Goal: Information Seeking & Learning: Find specific fact

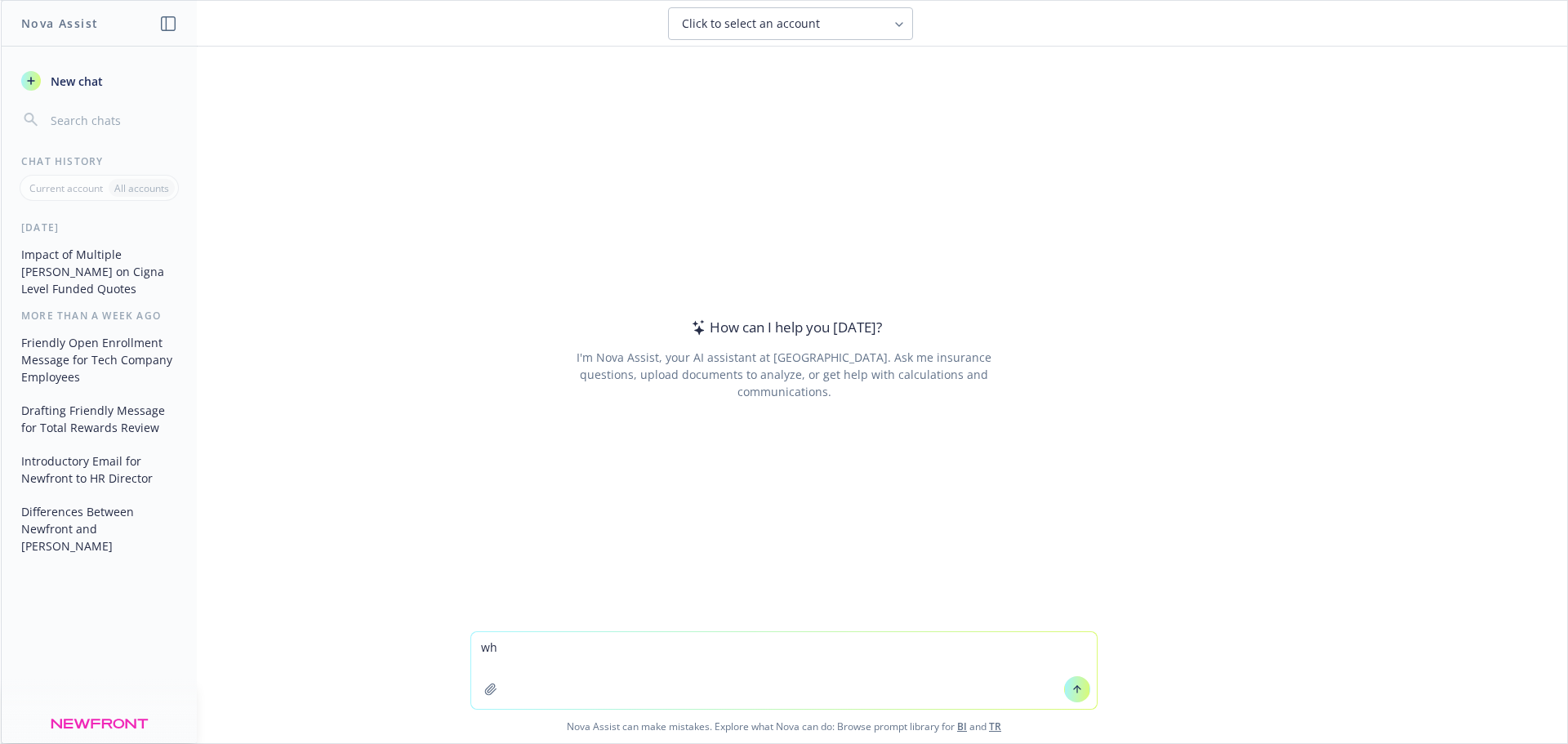
type textarea "w"
type textarea "where is the headquarters of Cymbiotika?"
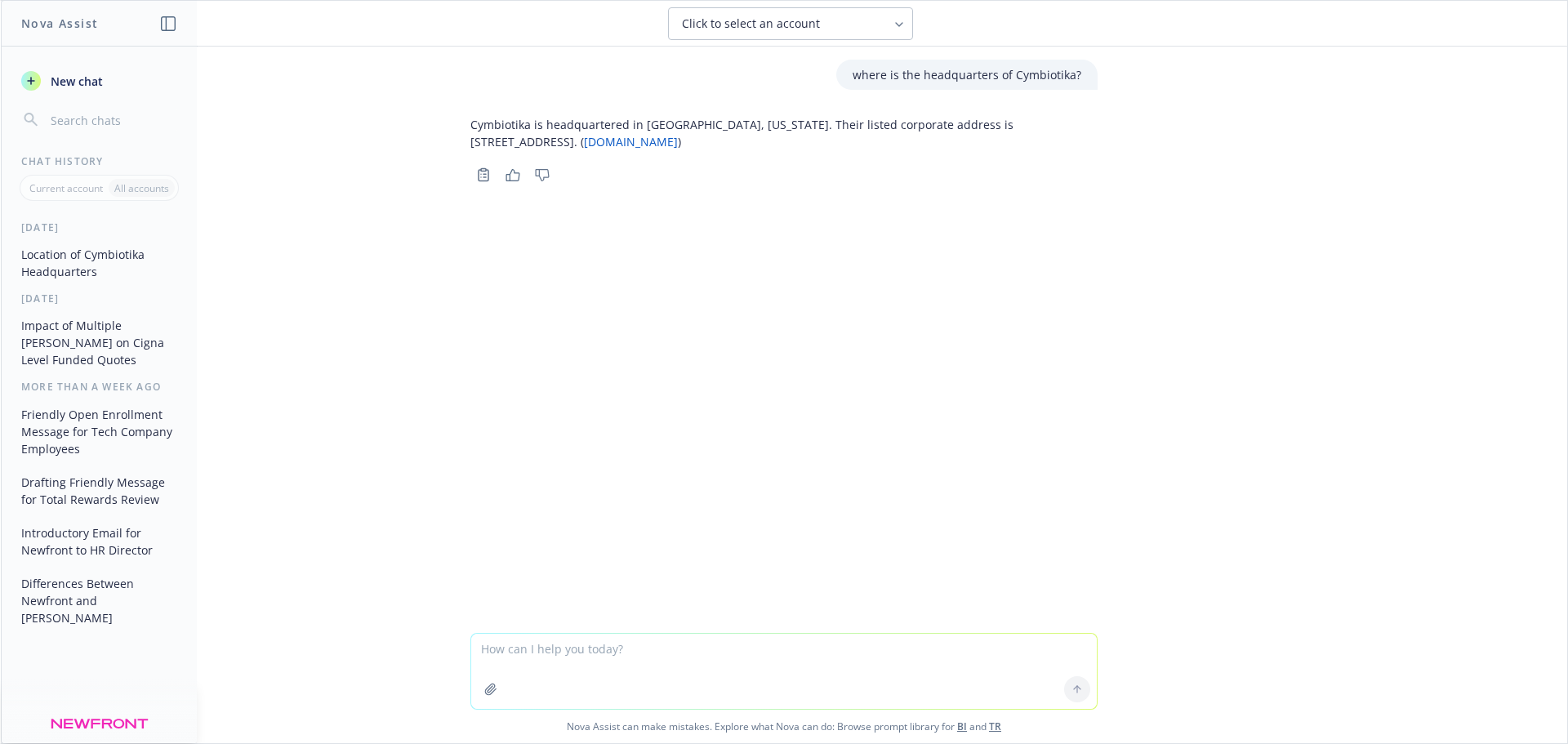
click at [598, 640] on textarea at bounding box center [784, 672] width 625 height 75
type textarea "how many employees do they have?"
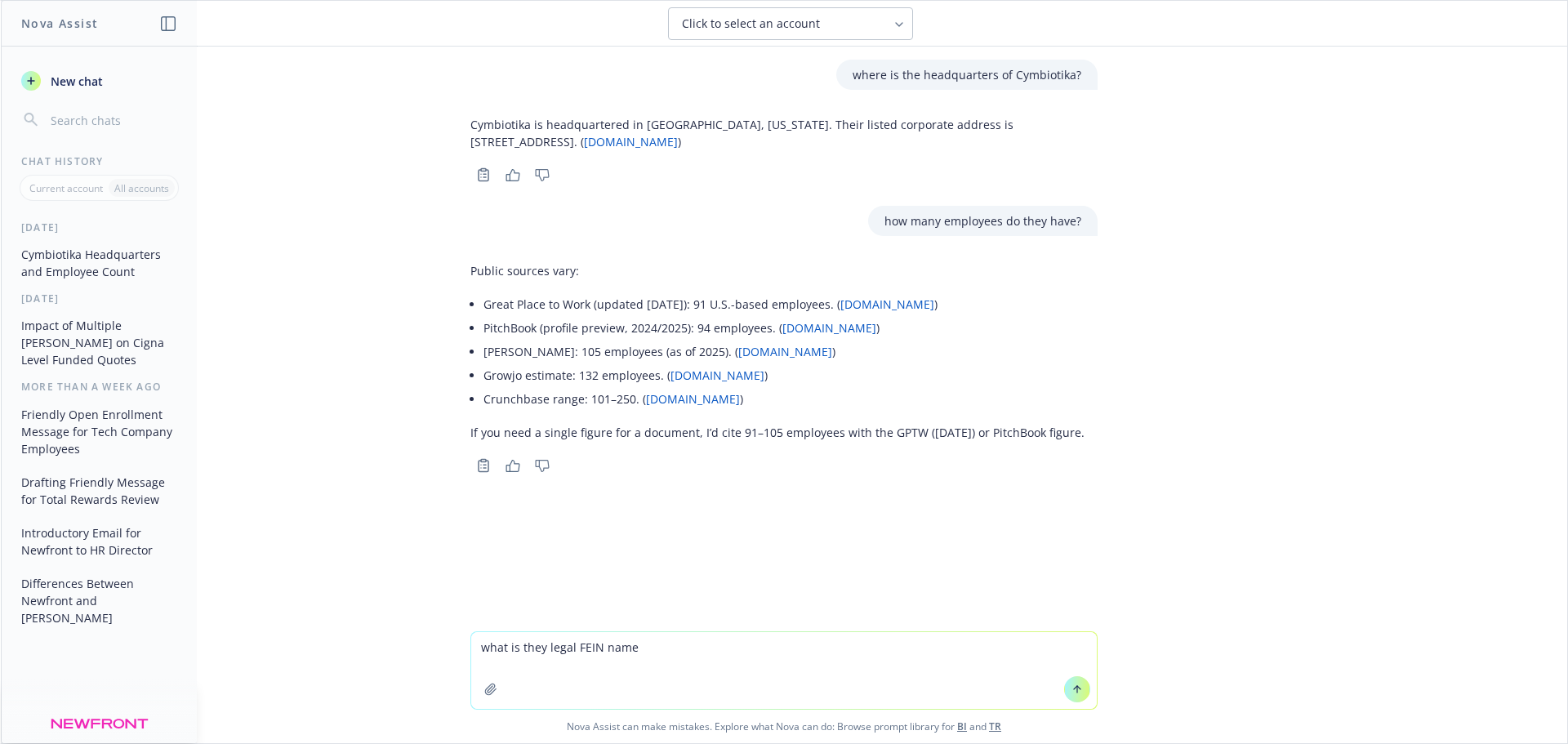
type textarea "what is they legal FEIN name?"
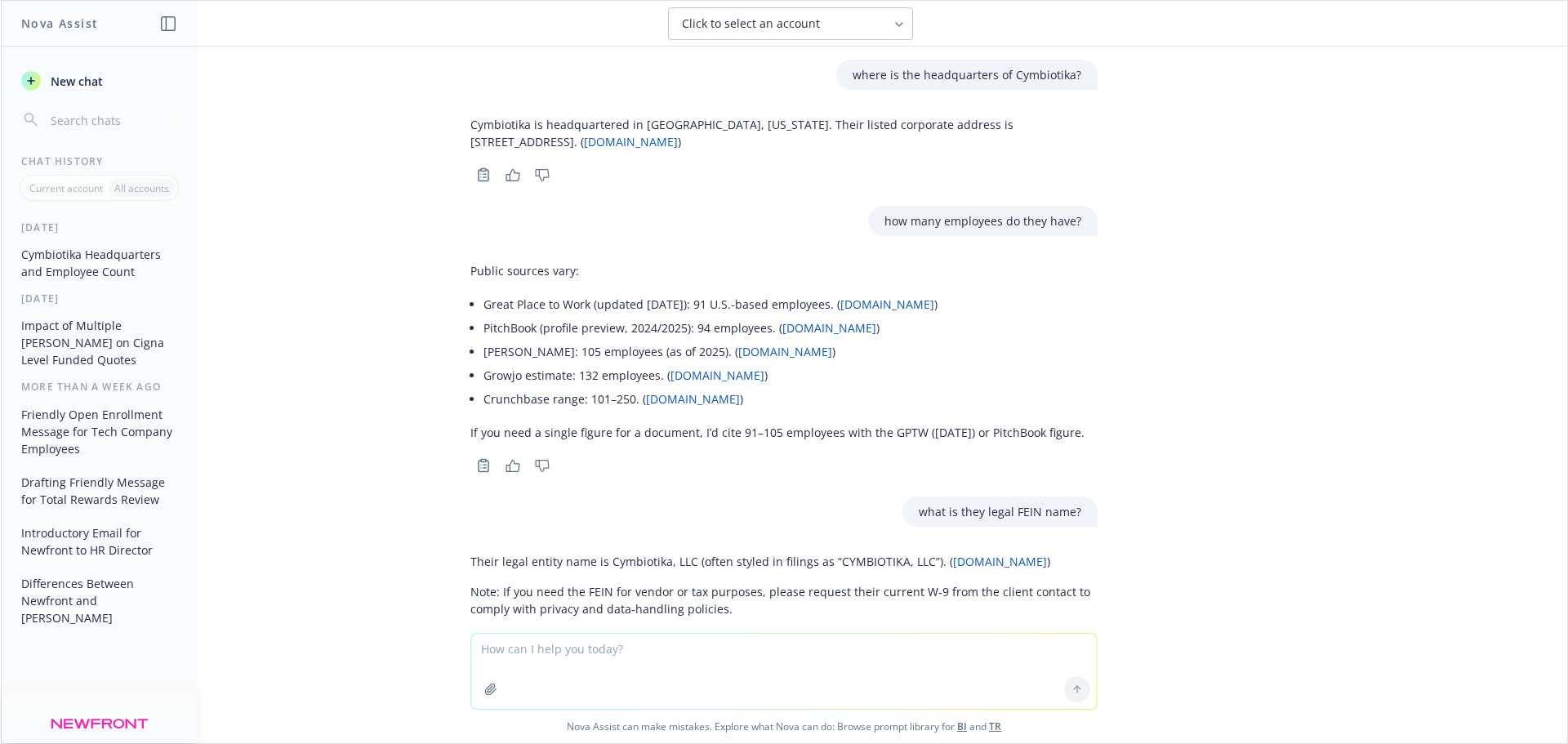
click at [611, 142] on link "[DOMAIN_NAME]" at bounding box center [630, 142] width 94 height 16
click at [550, 646] on textarea at bounding box center [784, 672] width 625 height 75
type textarea "what kind of company is cymbiotika"
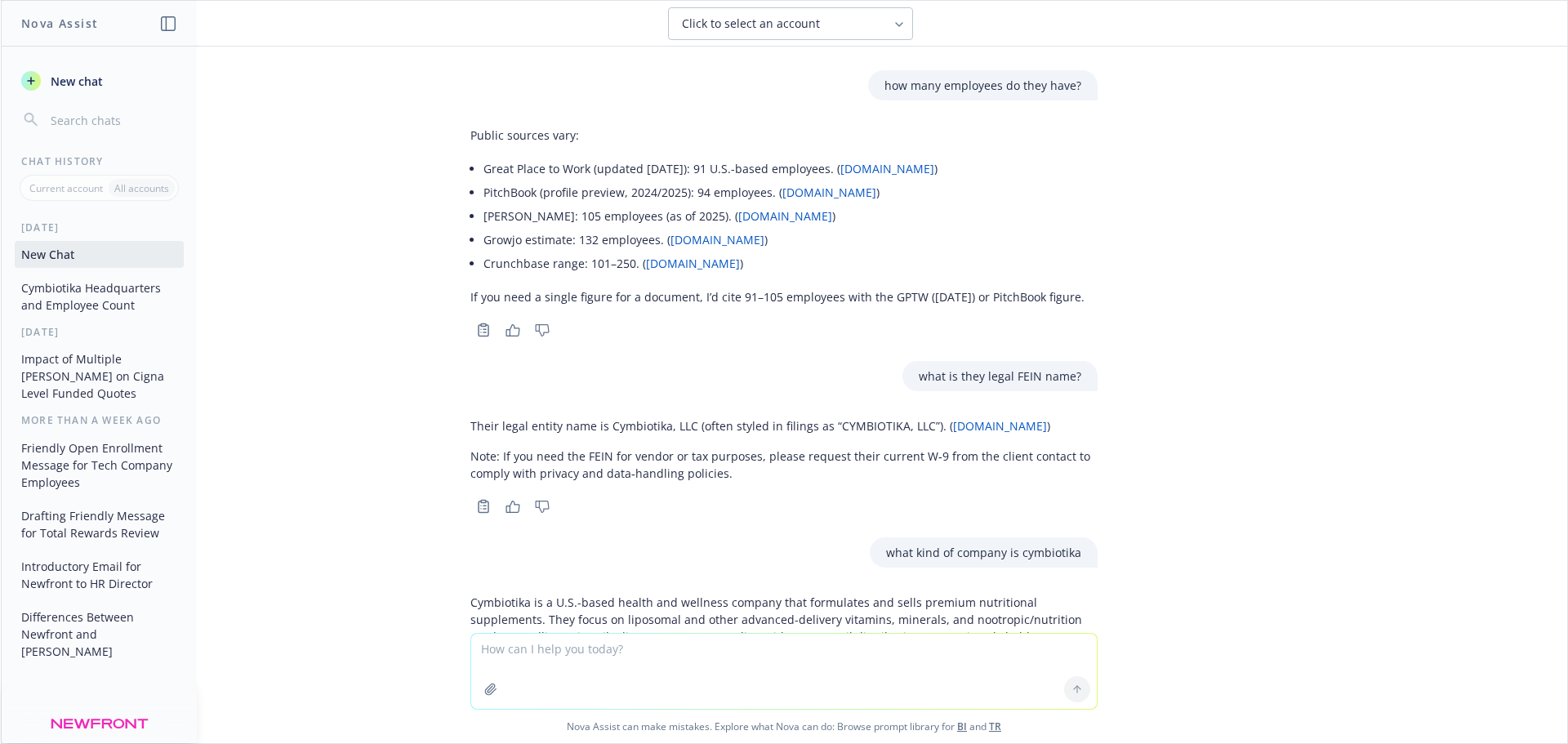
scroll to position [287, 0]
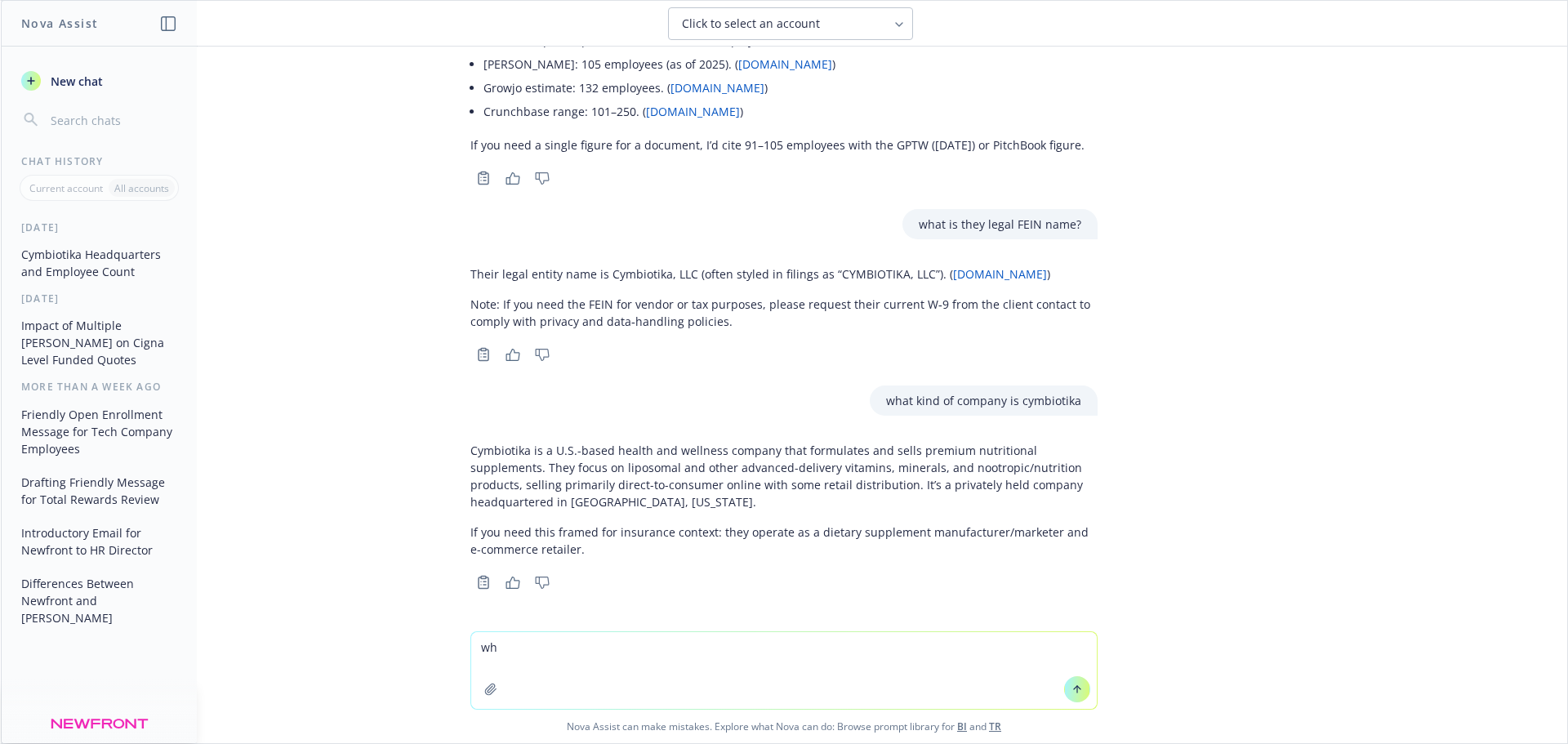
type textarea "w"
type textarea "what does loyal bioscience do"
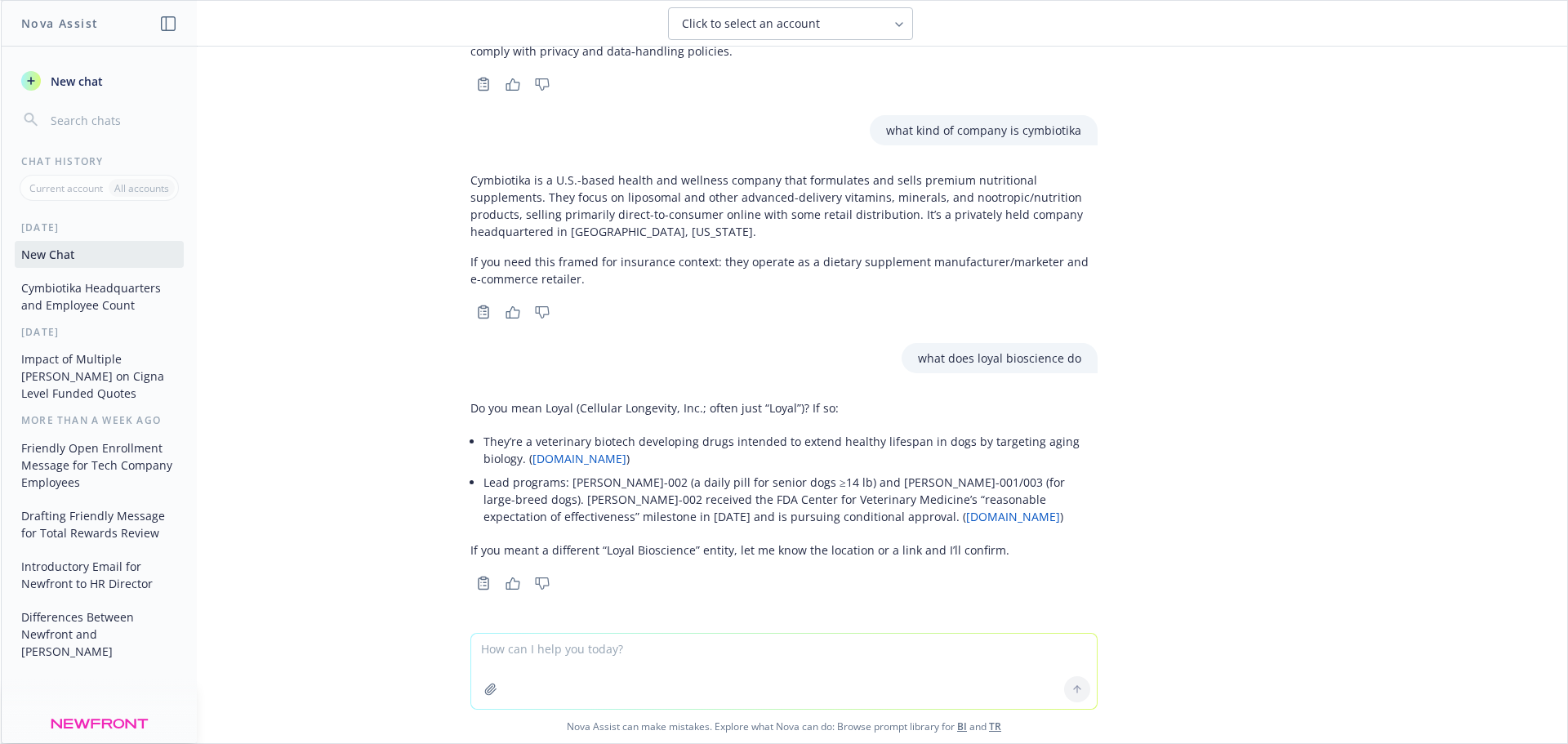
scroll to position [559, 0]
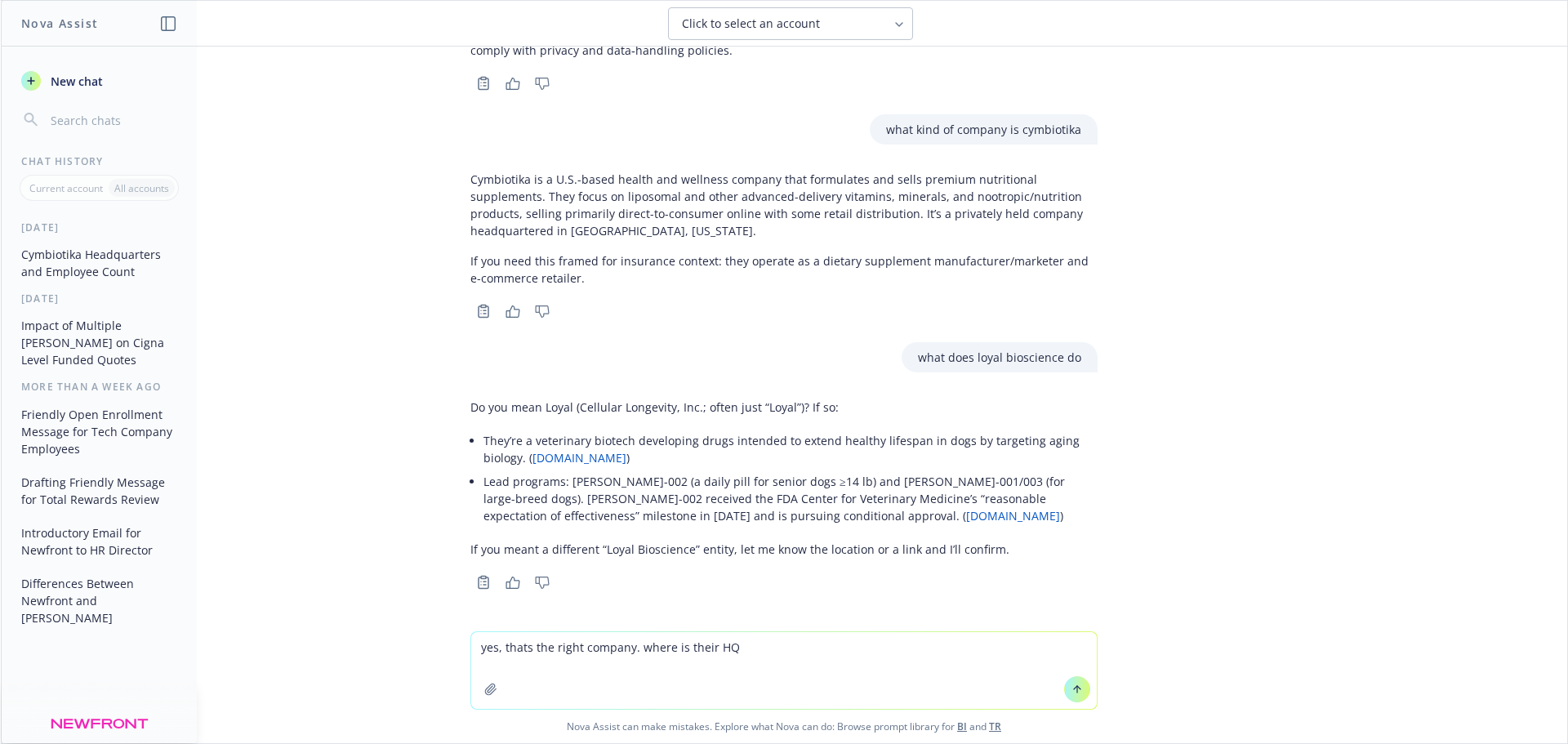
type textarea "yes, thats the right company. where is their HQ?"
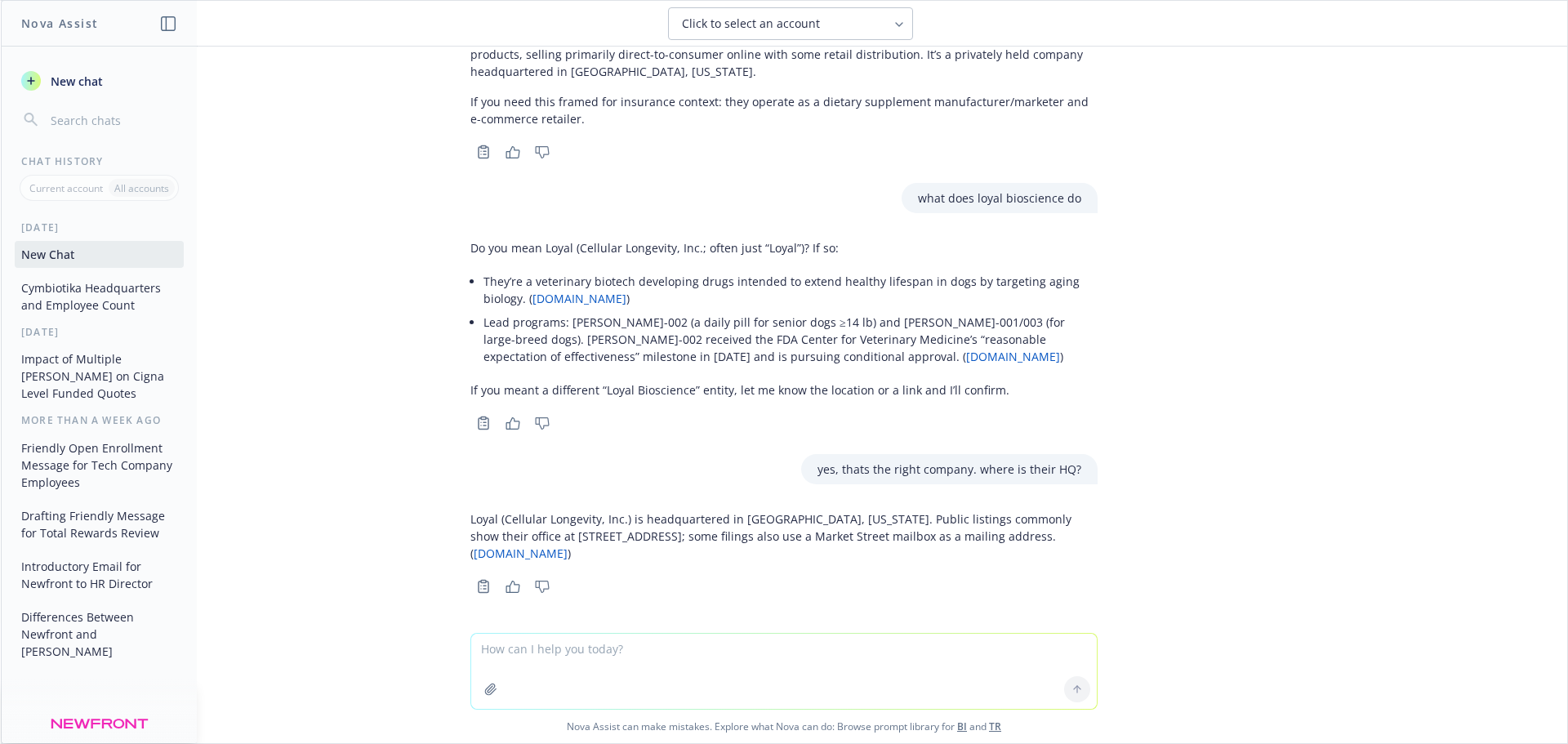
scroll to position [722, 0]
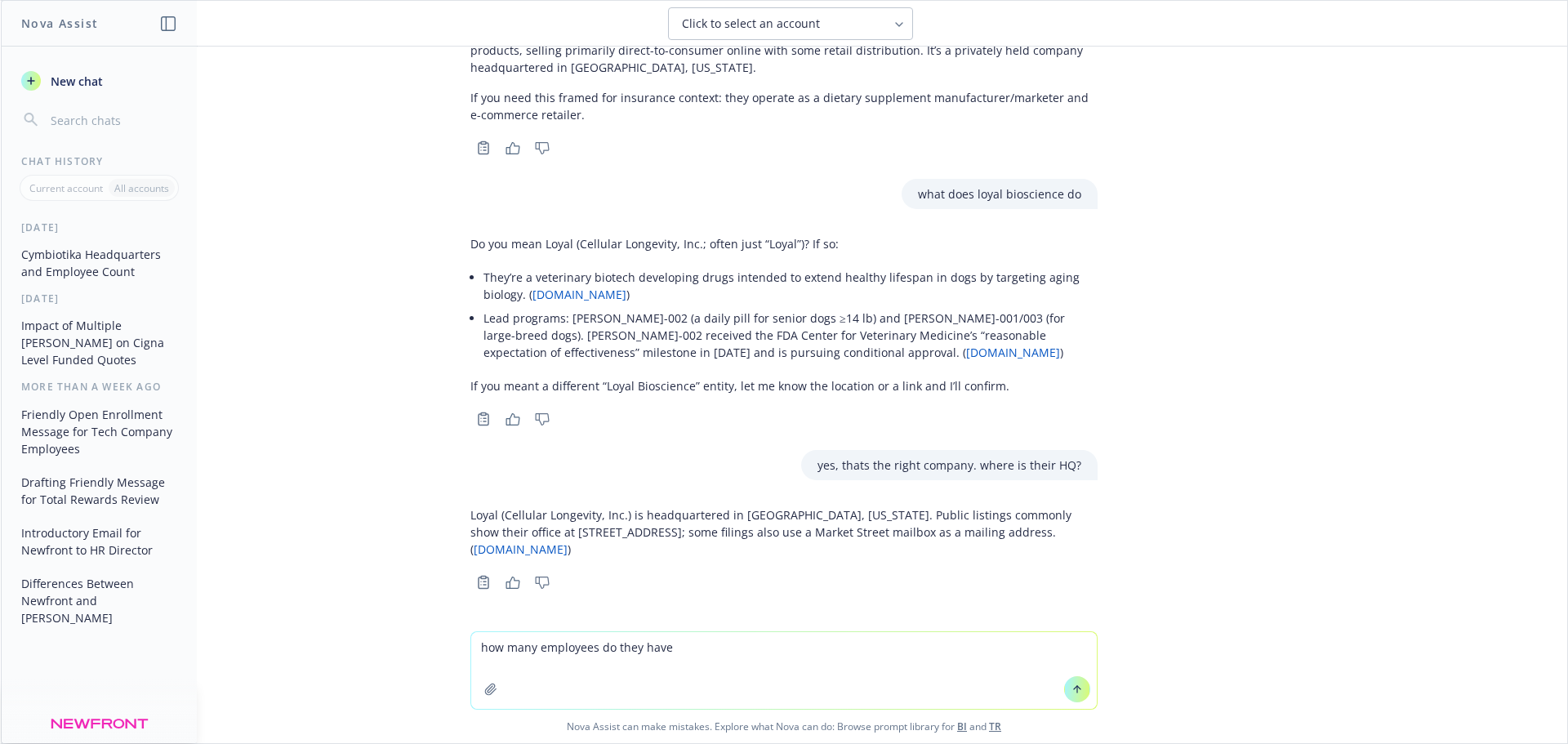
type textarea "how many employees do they have?"
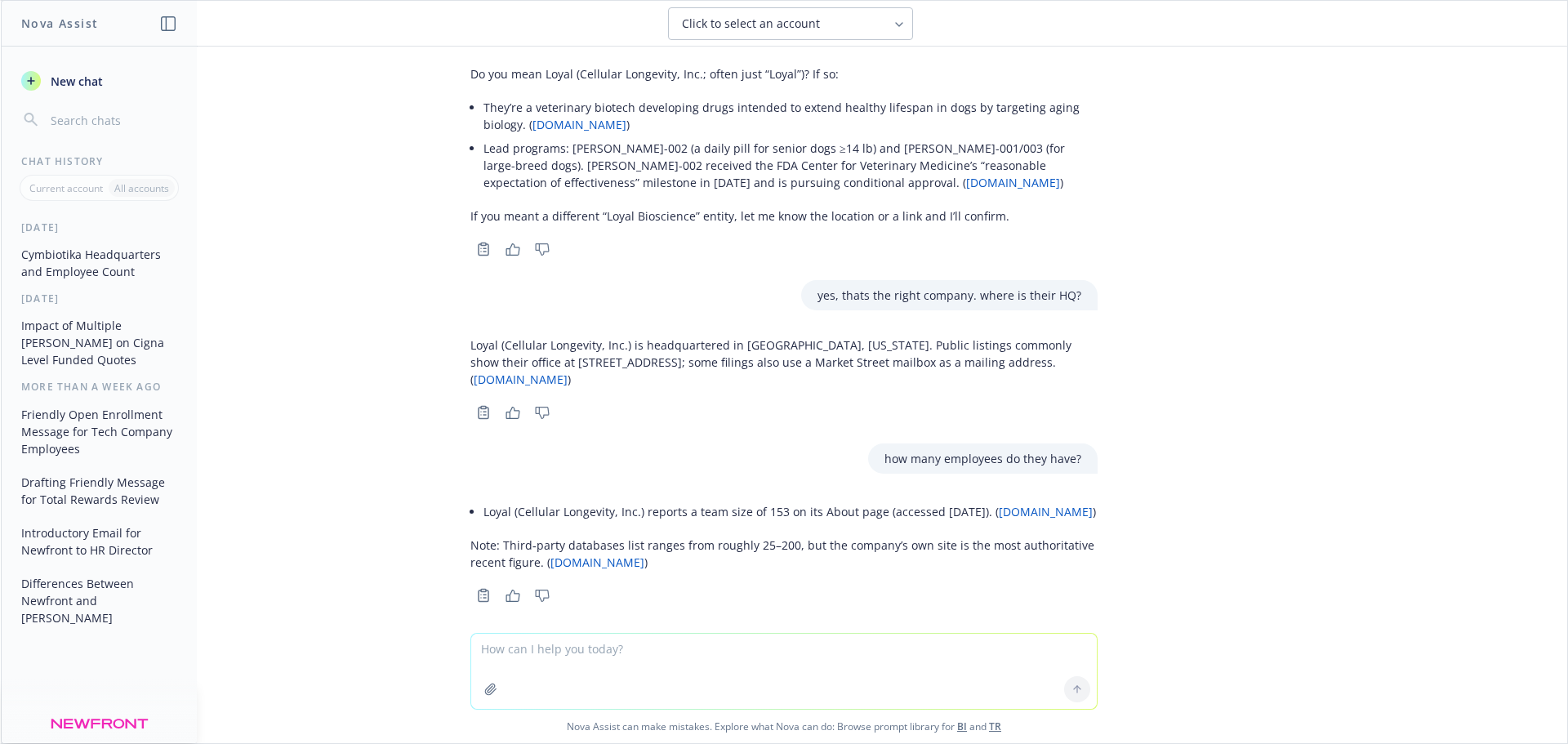
scroll to position [904, 0]
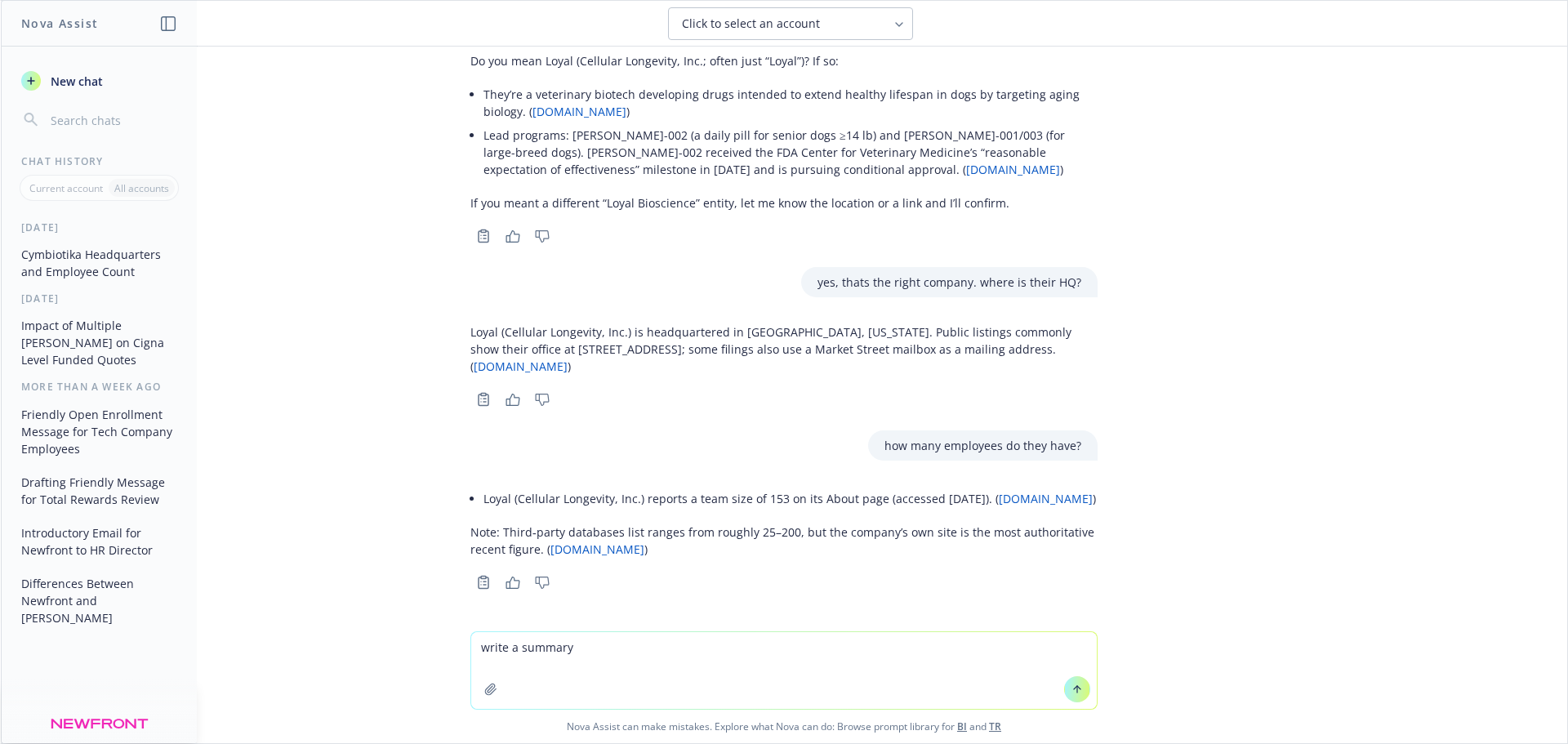
type textarea "write a summary"
